Goal: Navigation & Orientation: Find specific page/section

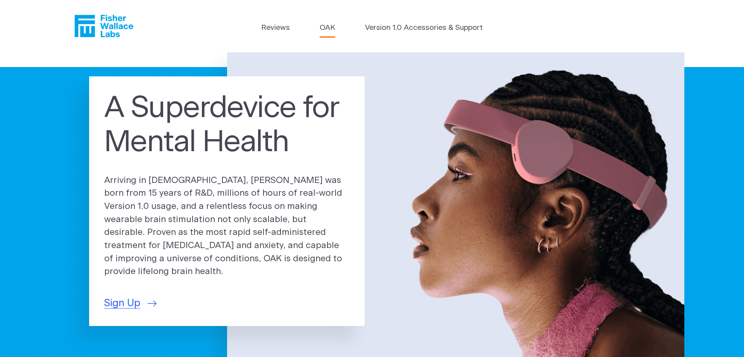
click at [329, 28] on link "OAK" at bounding box center [327, 27] width 15 height 11
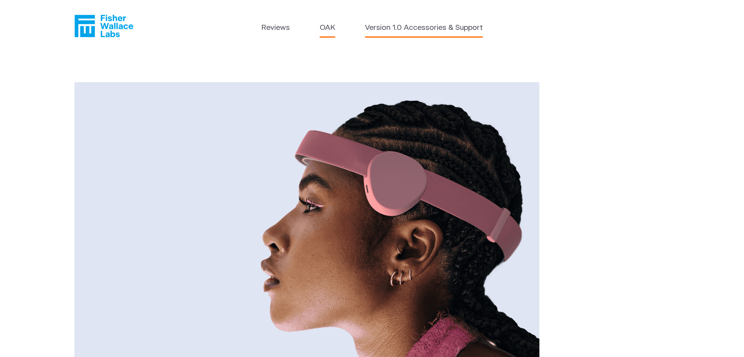
click at [394, 26] on link "Version 1.0 Accessories & Support" at bounding box center [424, 27] width 118 height 11
click at [387, 28] on link "Version 1.0 Accessories & Support" at bounding box center [424, 27] width 118 height 11
click at [272, 28] on link "Reviews" at bounding box center [275, 27] width 29 height 11
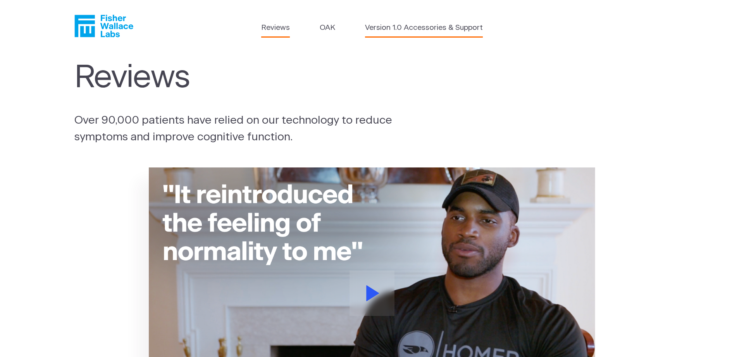
click at [413, 26] on link "Version 1.0 Accessories & Support" at bounding box center [424, 27] width 118 height 11
